Goal: Transaction & Acquisition: Purchase product/service

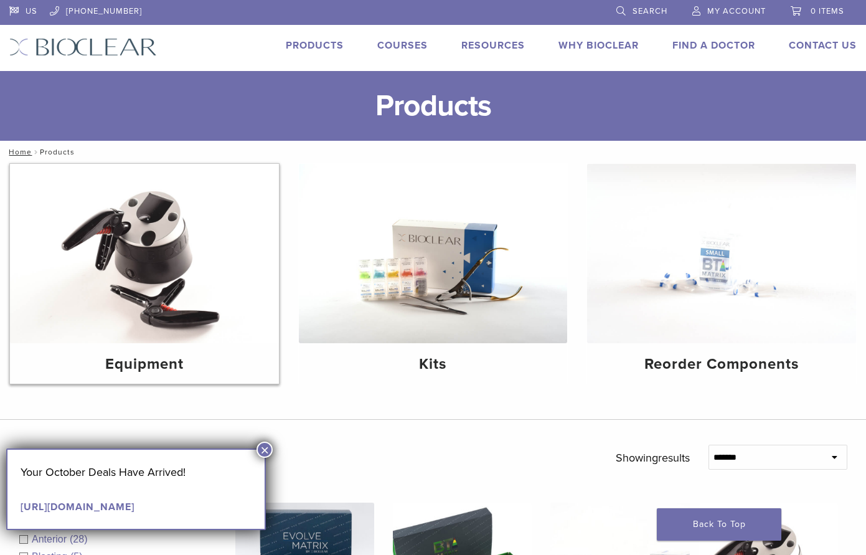
click at [119, 298] on img at bounding box center [144, 253] width 269 height 179
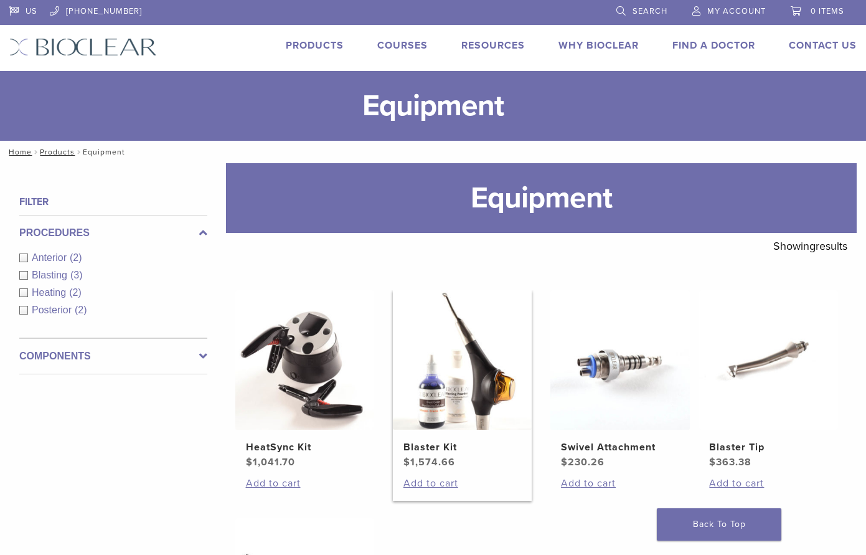
click at [442, 373] on img at bounding box center [462, 359] width 139 height 139
